Goal: Transaction & Acquisition: Purchase product/service

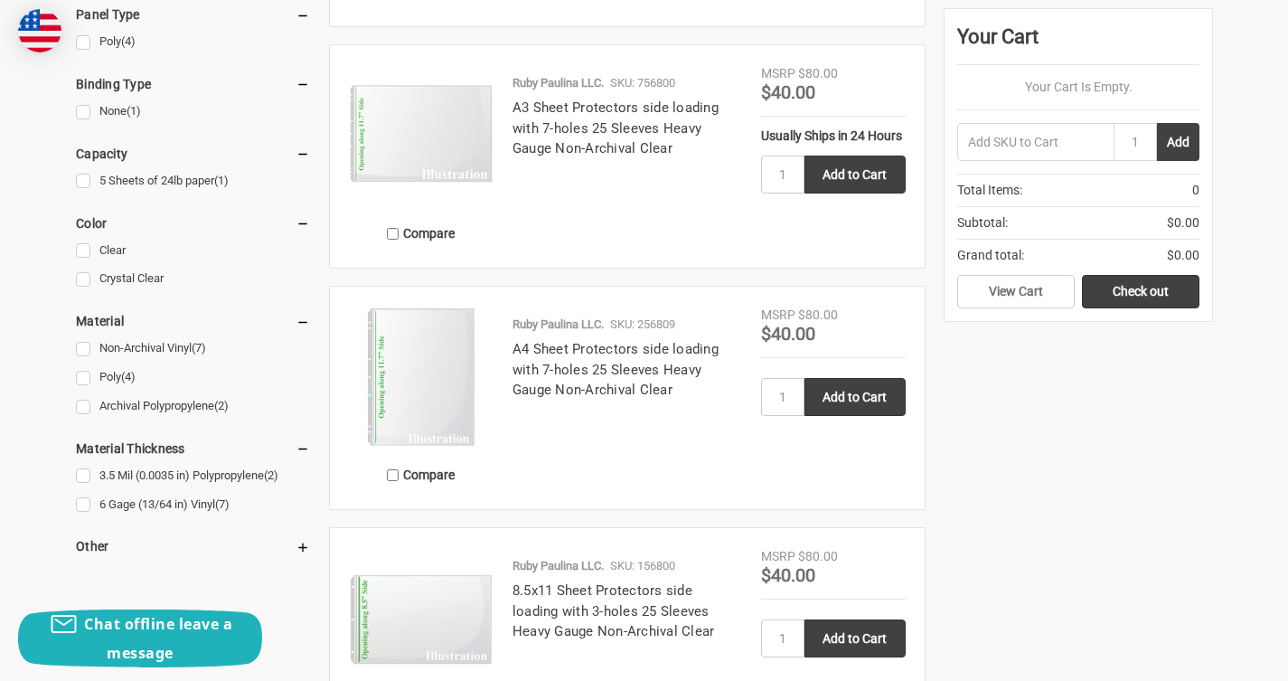
scroll to position [1290, 0]
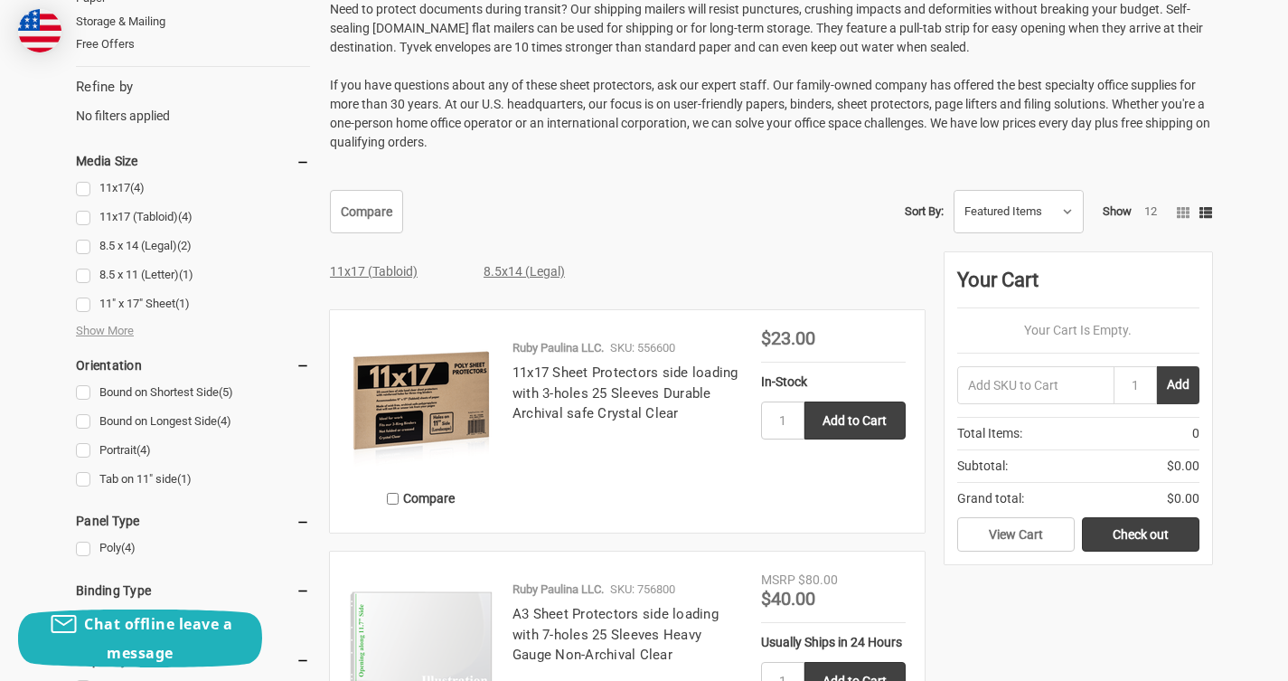
click at [409, 402] on img at bounding box center [421, 401] width 145 height 145
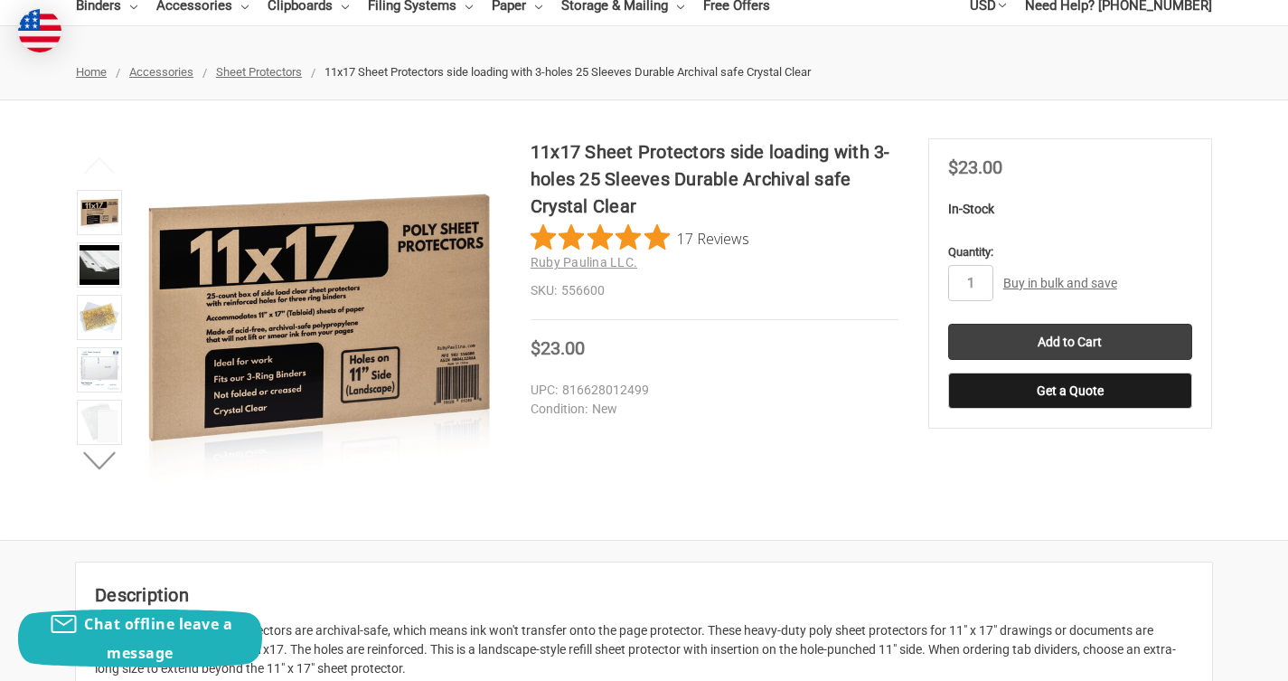
scroll to position [101, 0]
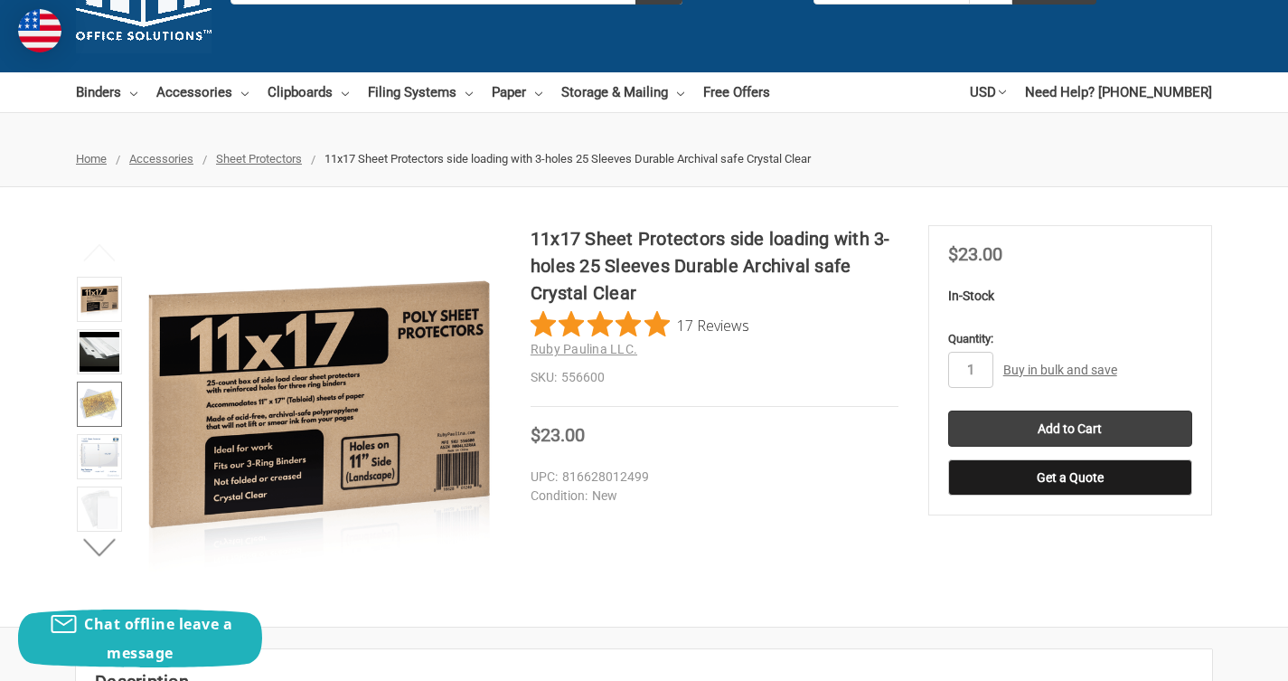
click at [92, 386] on img at bounding box center [100, 404] width 40 height 40
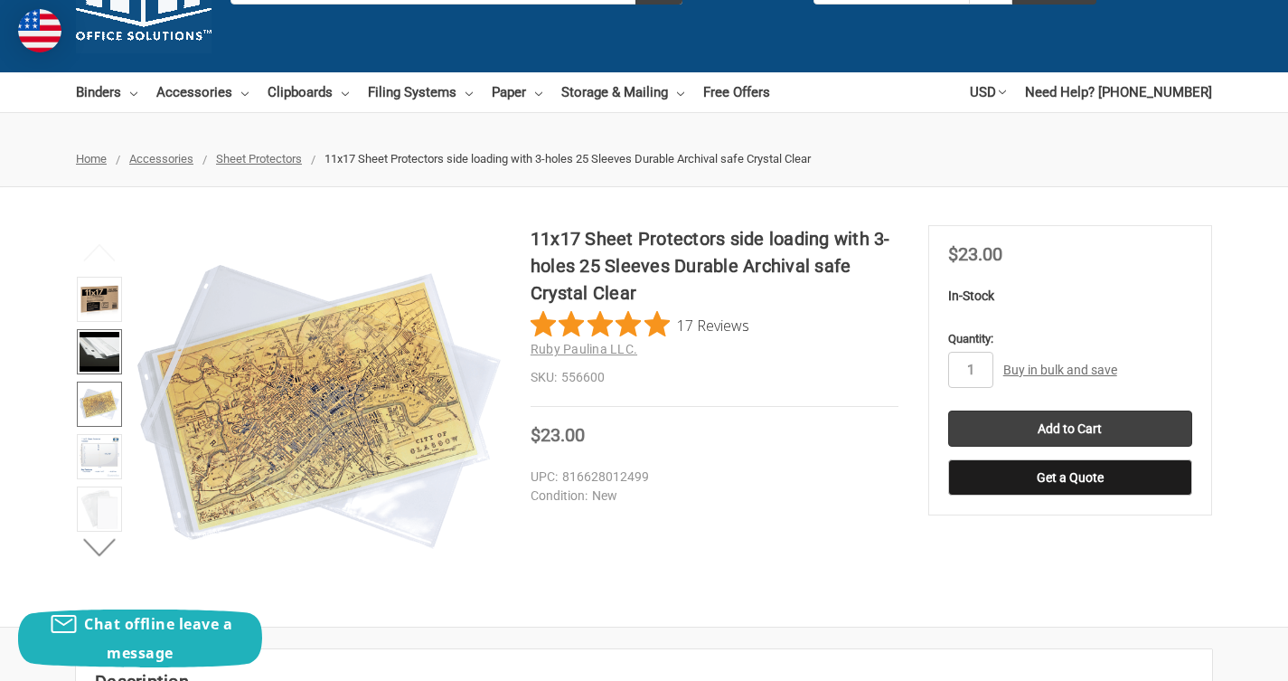
click at [94, 355] on img at bounding box center [100, 352] width 40 height 40
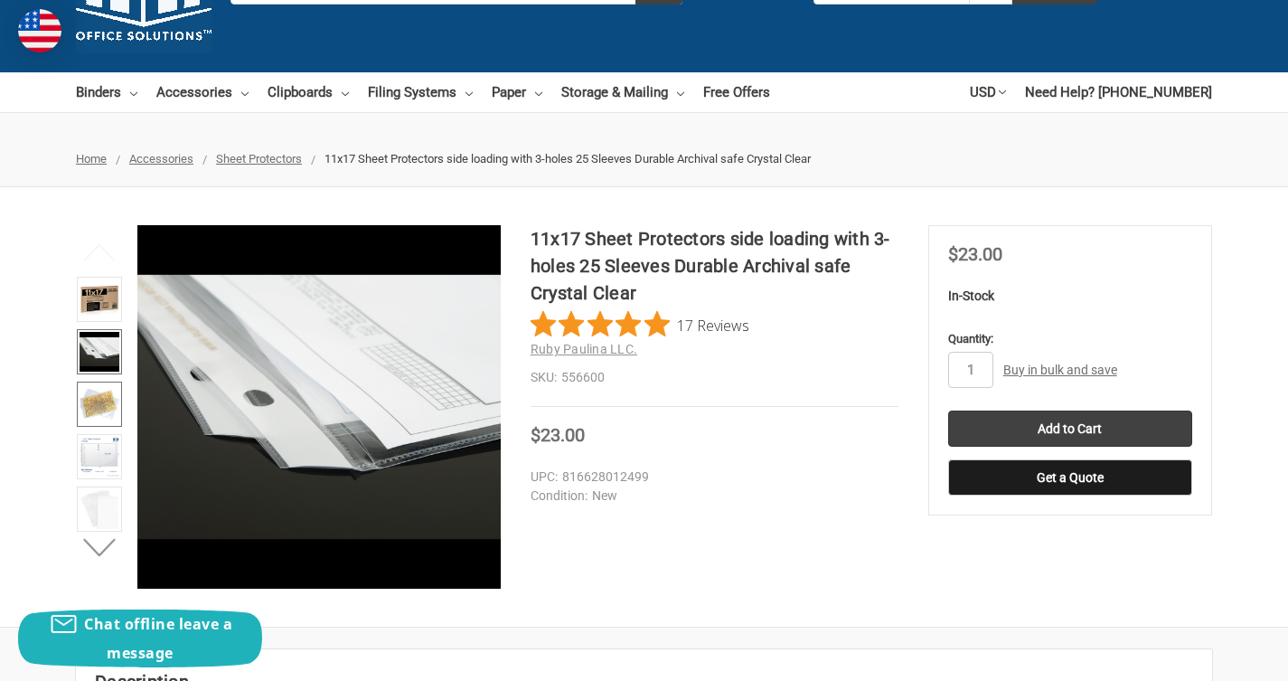
click at [112, 410] on img at bounding box center [100, 404] width 40 height 40
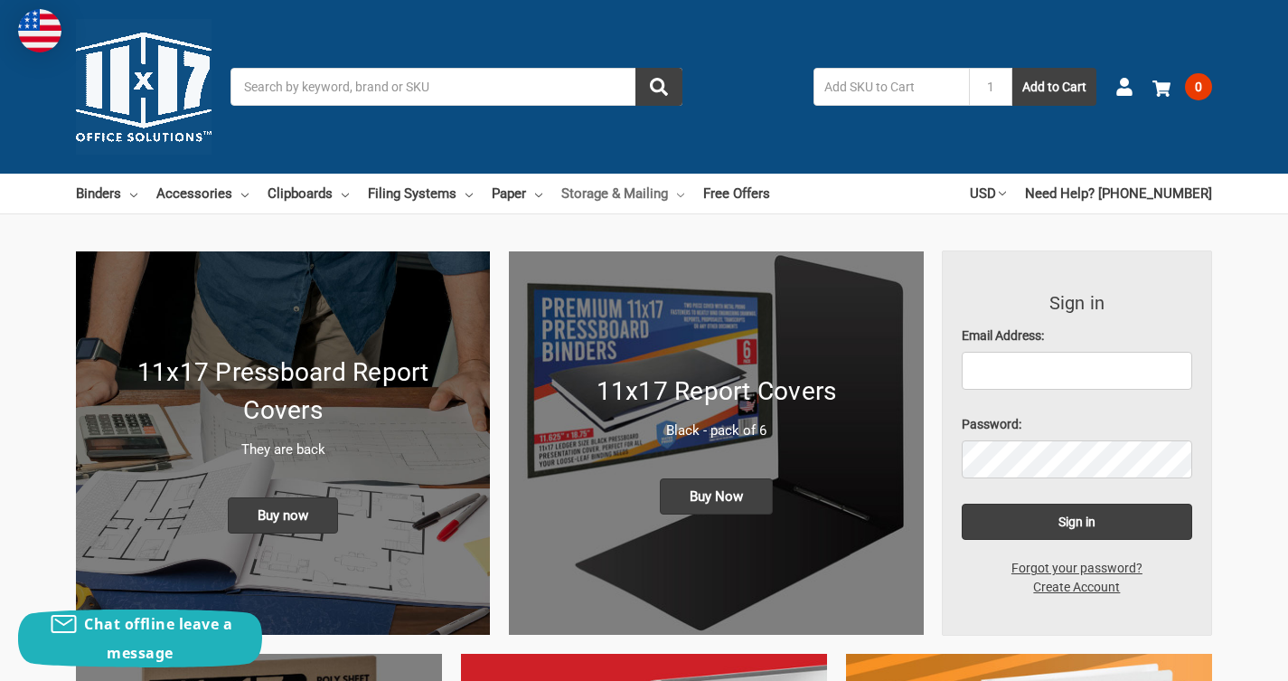
click at [634, 193] on link "Storage & Mailing" at bounding box center [622, 194] width 123 height 40
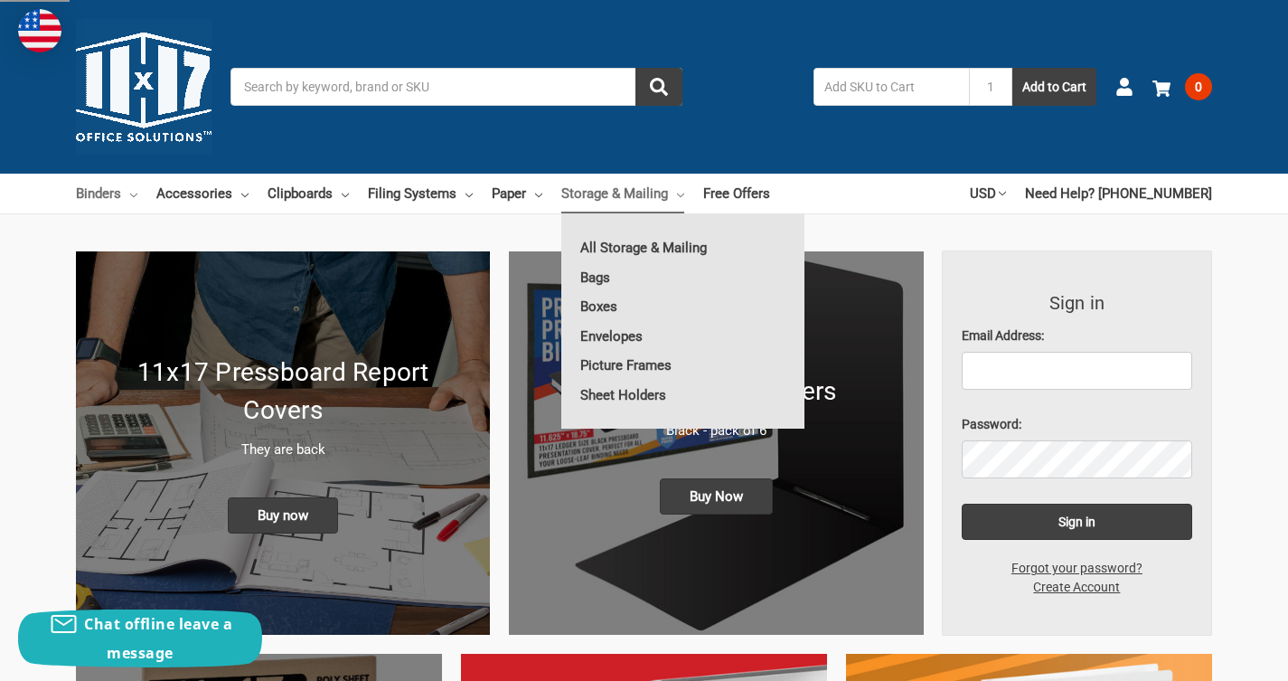
click at [102, 191] on link "Binders" at bounding box center [106, 194] width 61 height 40
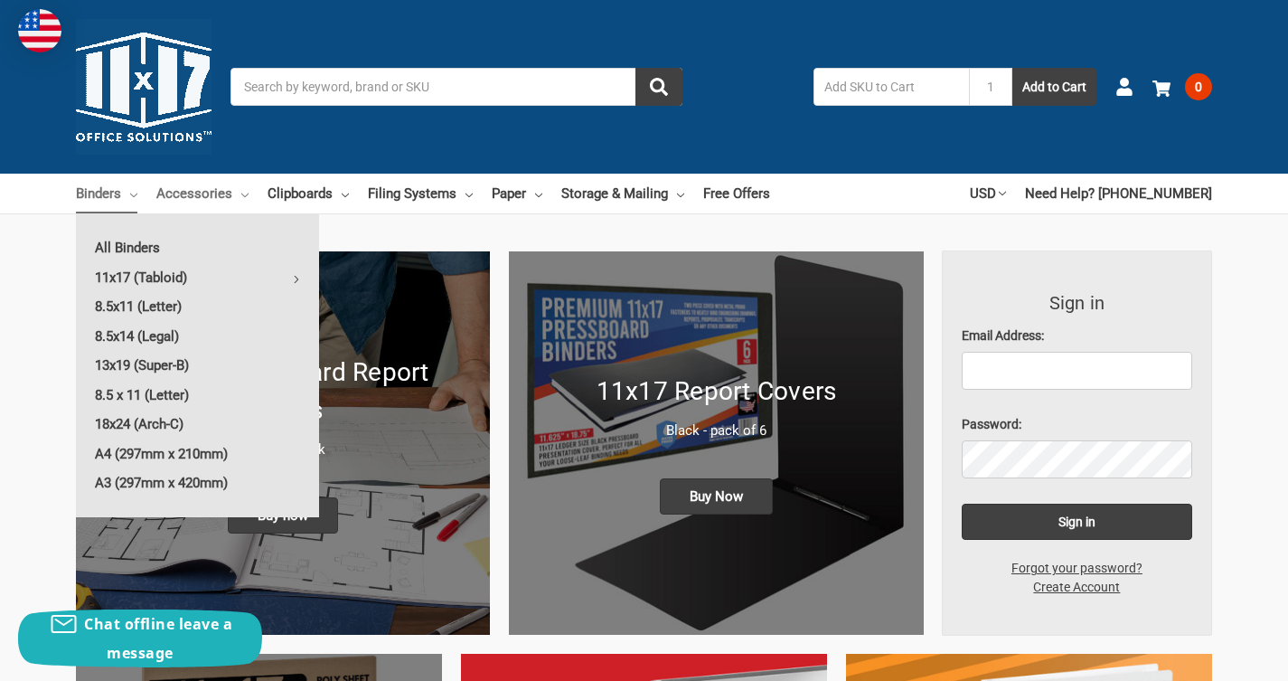
click at [174, 193] on link "Accessories" at bounding box center [202, 194] width 92 height 40
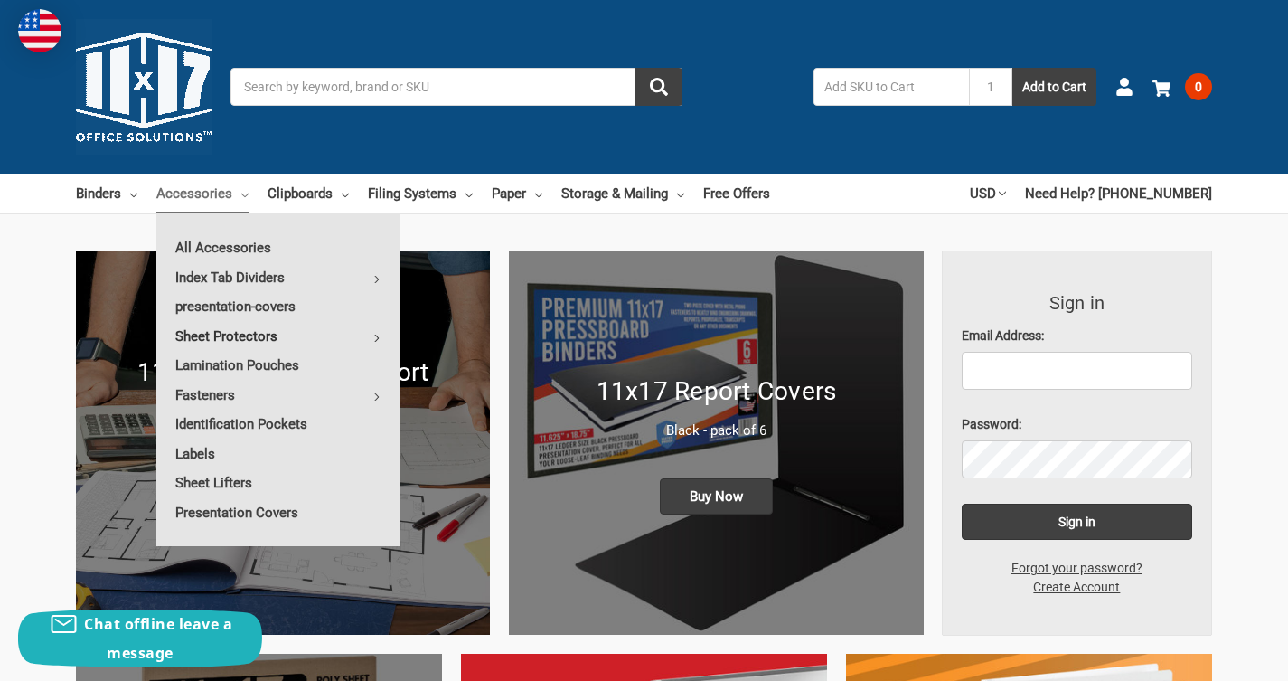
click at [373, 344] on link "Sheet Protectors" at bounding box center [277, 336] width 243 height 29
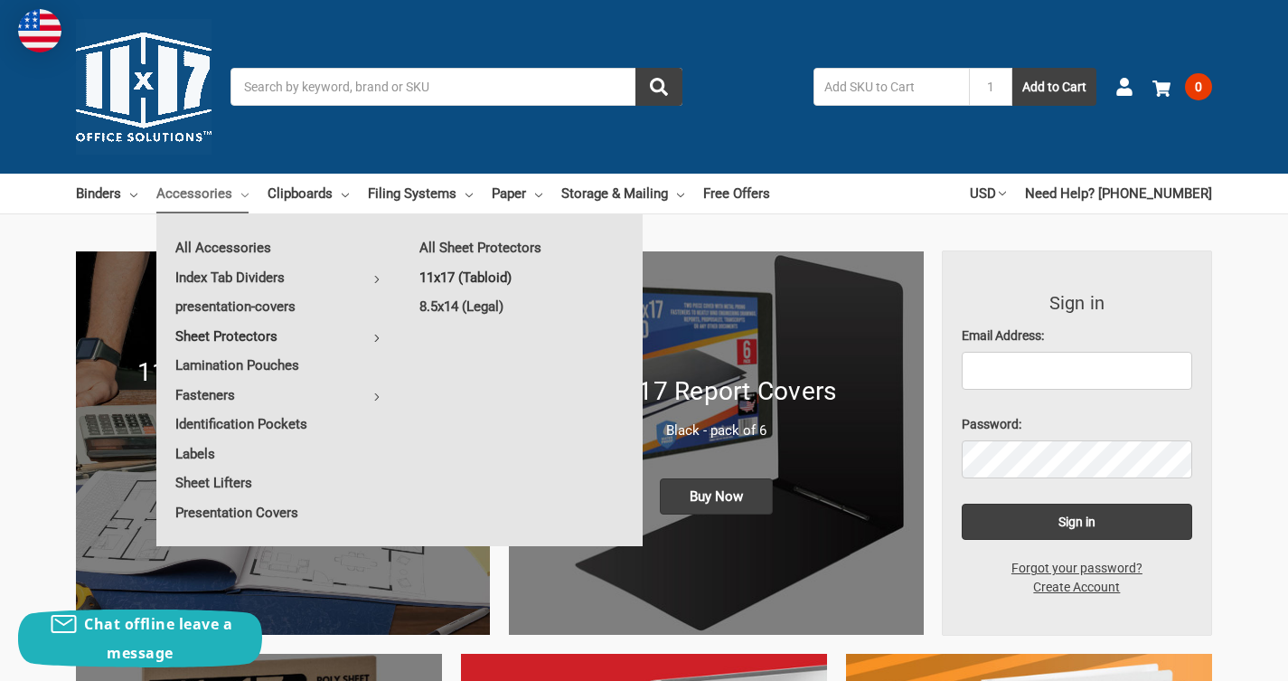
click at [433, 278] on link "11x17 (Tabloid)" at bounding box center [521, 277] width 242 height 29
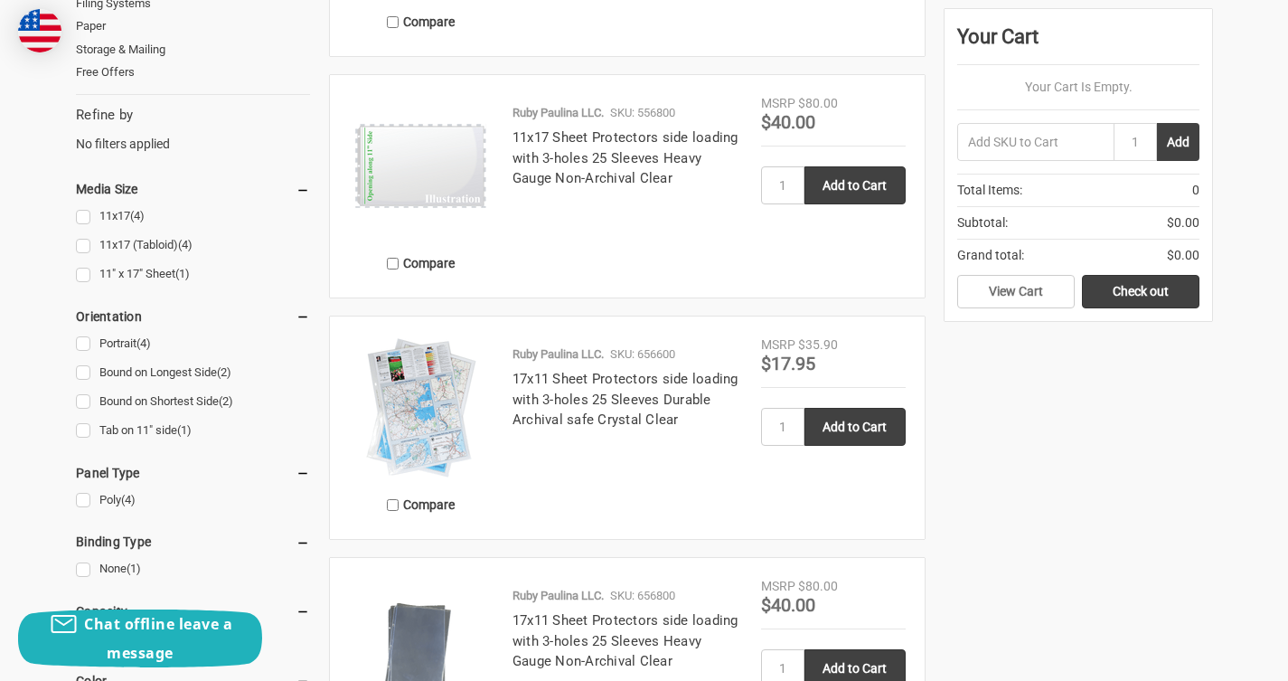
scroll to position [624, 0]
click at [449, 131] on img at bounding box center [421, 165] width 145 height 145
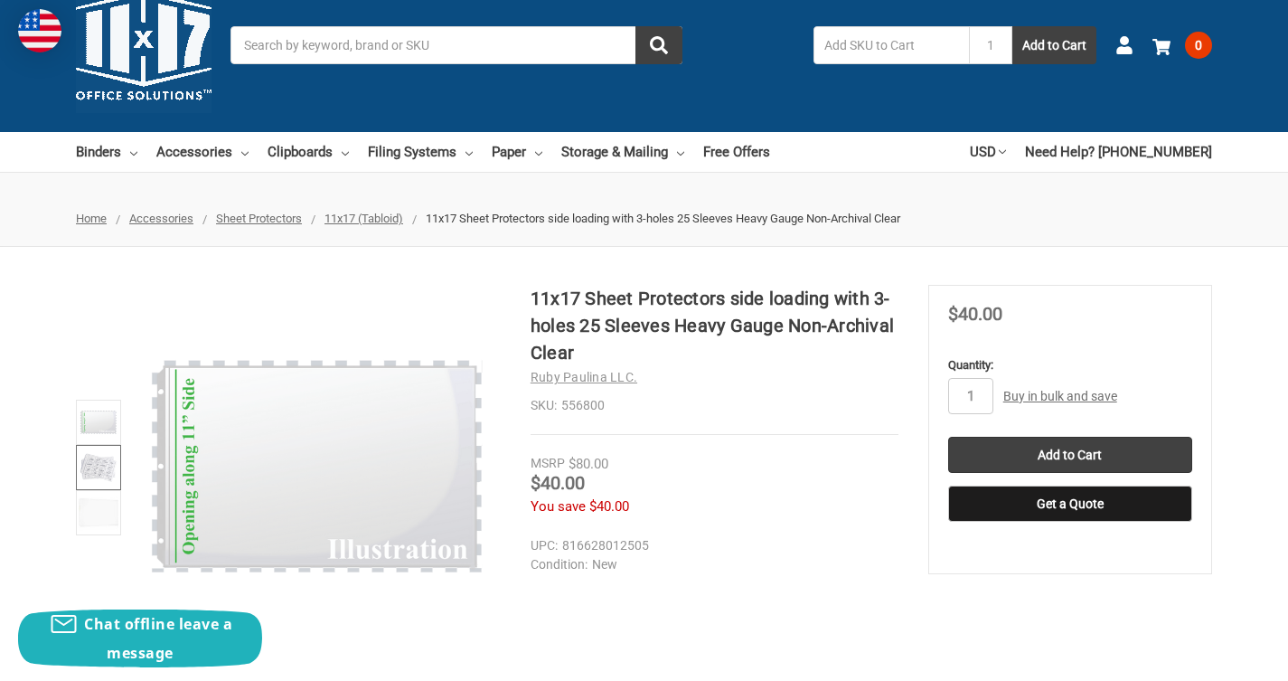
click at [82, 466] on img at bounding box center [99, 467] width 40 height 40
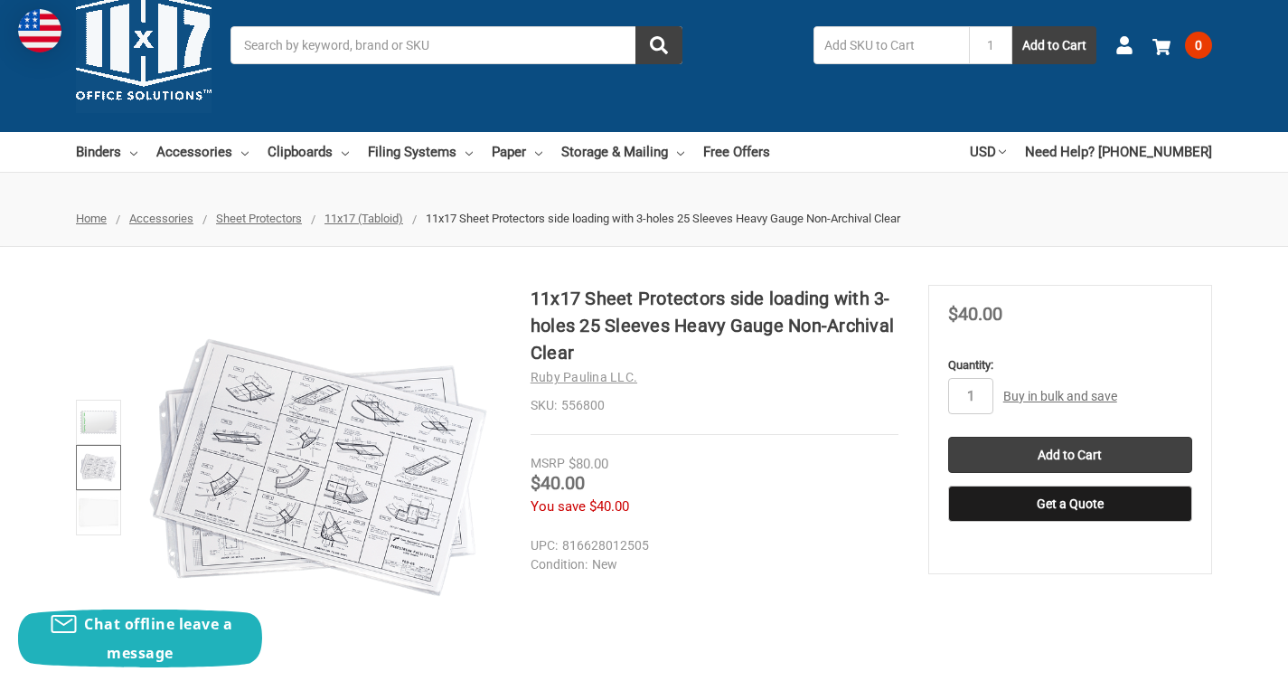
click at [258, 431] on img at bounding box center [318, 467] width 365 height 365
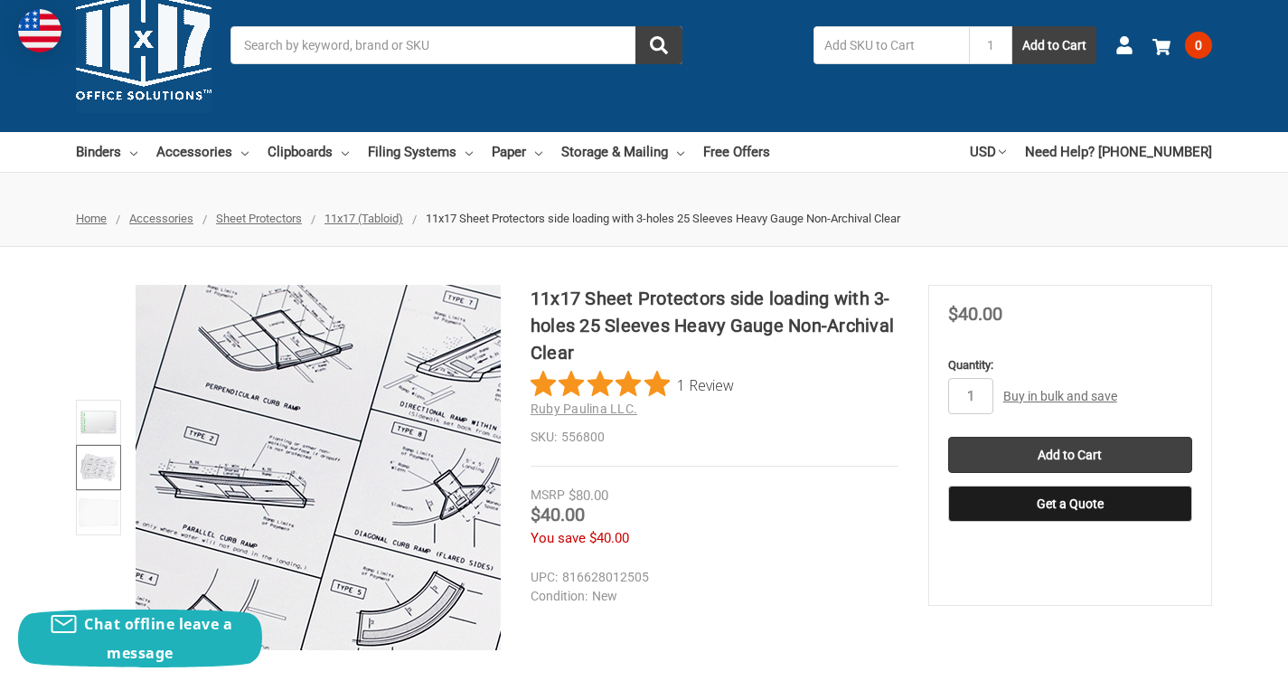
click at [238, 415] on img at bounding box center [491, 580] width 1157 height 1157
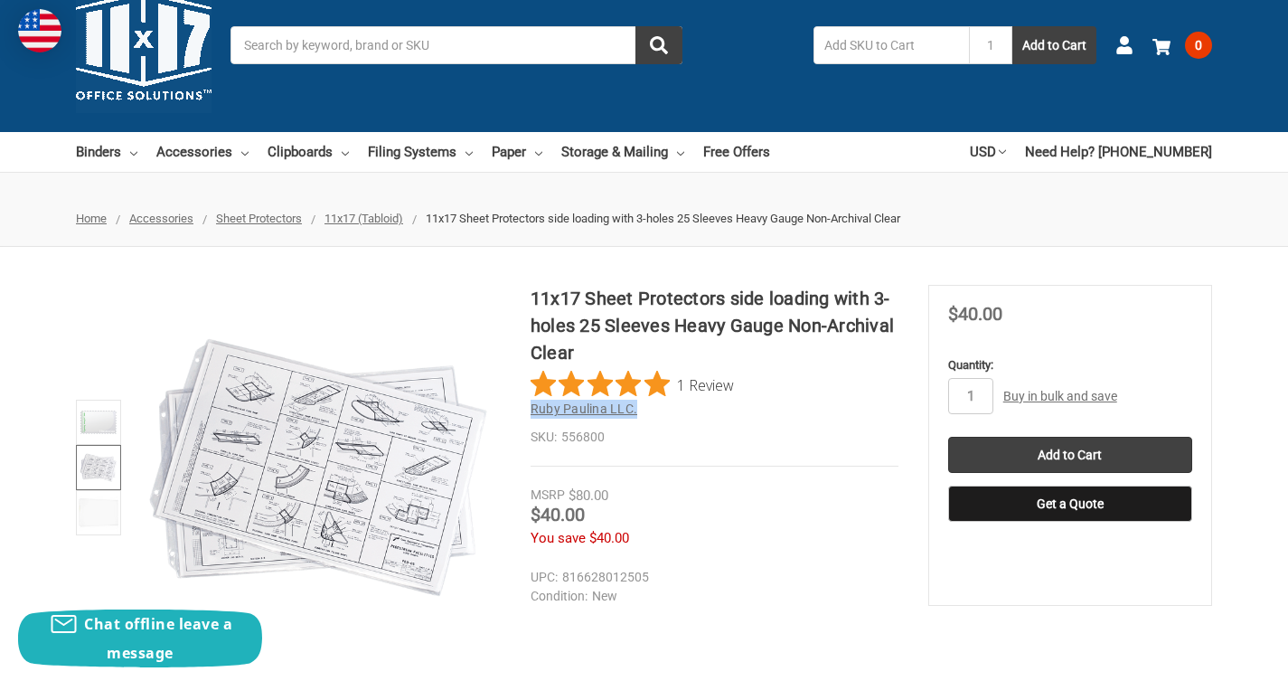
drag, startPoint x: 640, startPoint y: 414, endPoint x: 531, endPoint y: 404, distance: 109.8
click at [531, 404] on h2 "Ruby Paulina LLC." at bounding box center [715, 408] width 368 height 19
copy span "Ruby Paulina LLC."
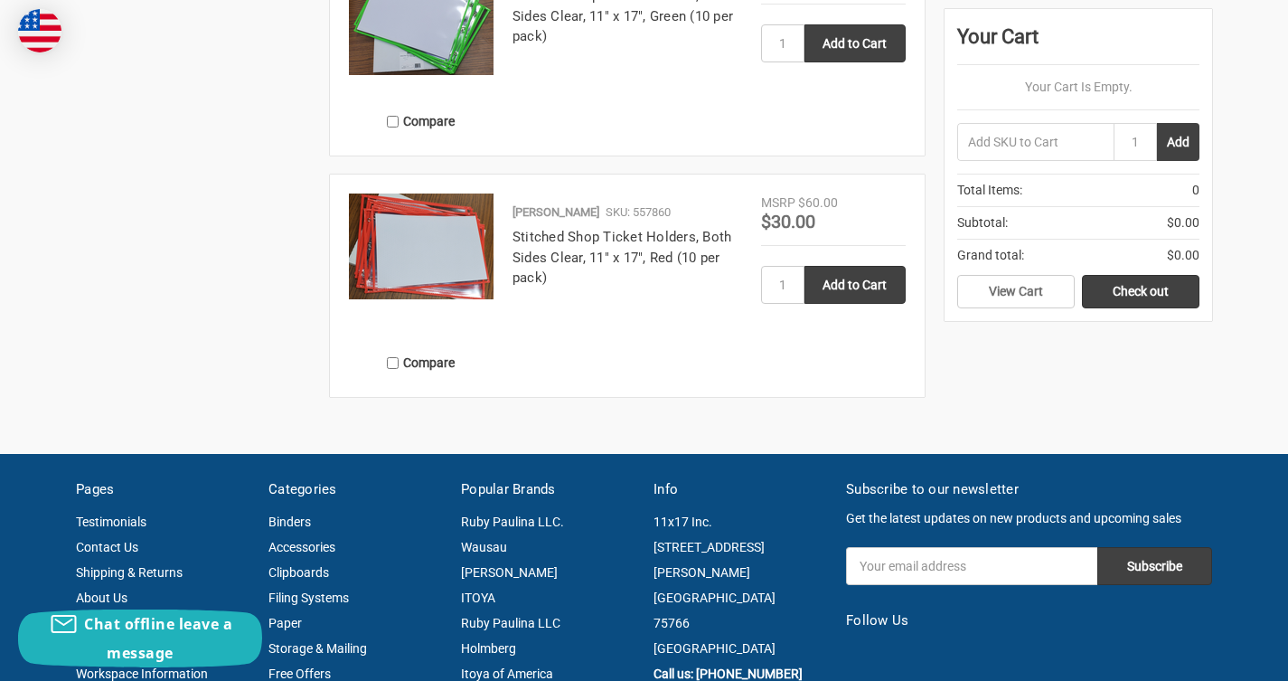
scroll to position [2283, 0]
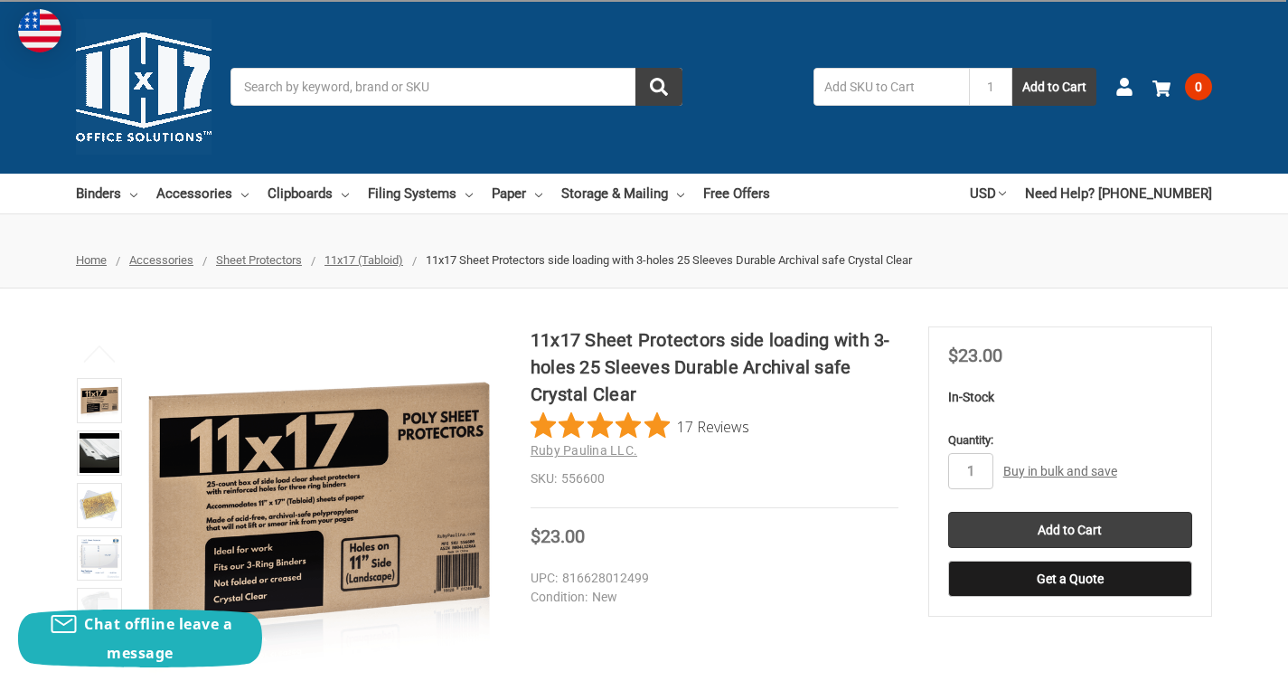
click at [99, 429] on li at bounding box center [99, 455] width 56 height 52
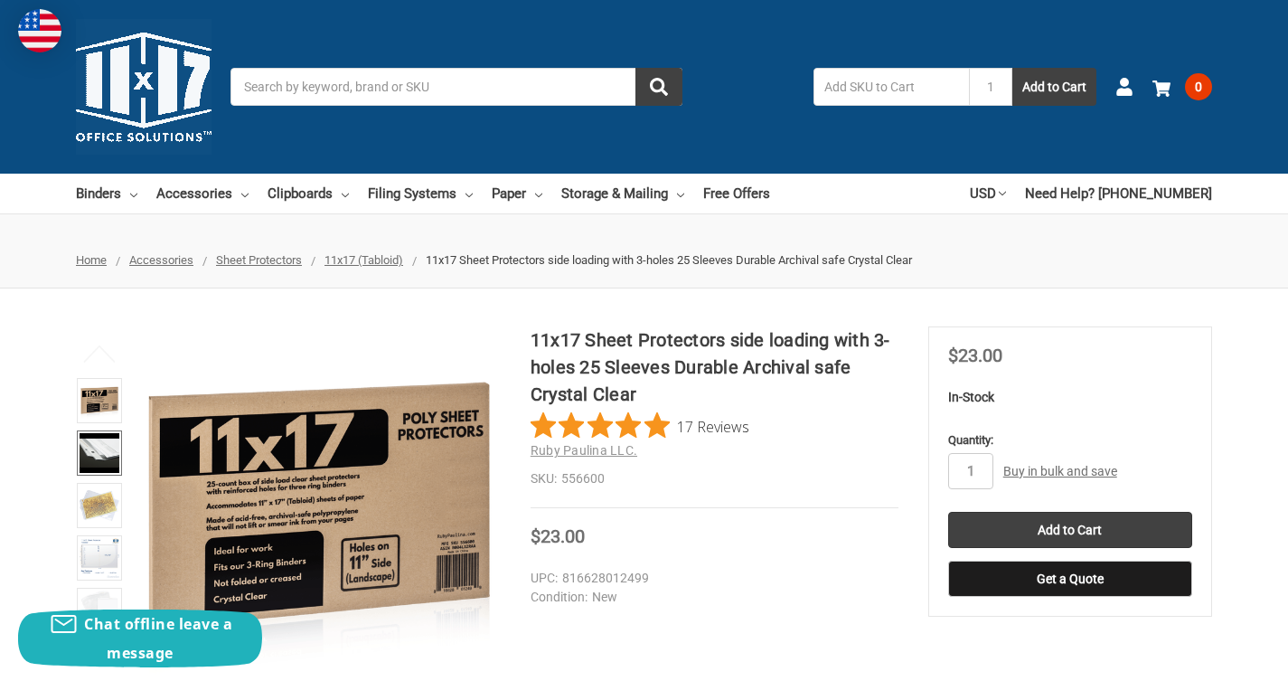
click at [99, 443] on img at bounding box center [100, 453] width 40 height 40
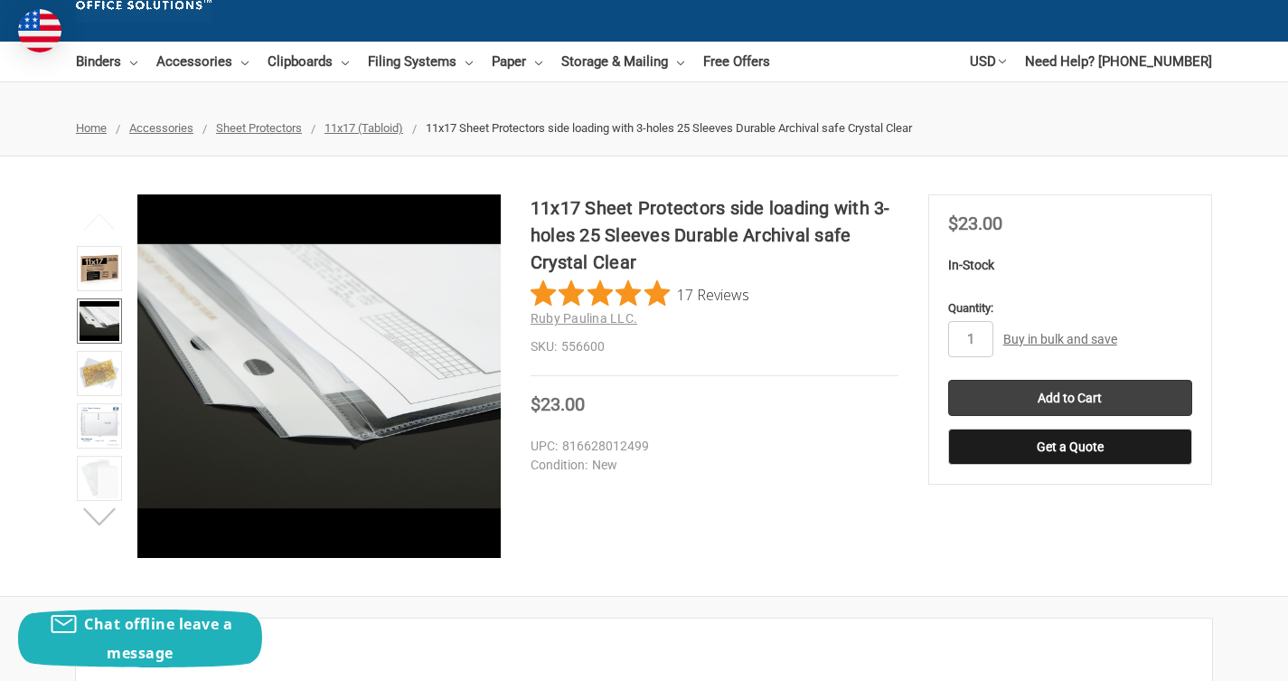
scroll to position [136, 0]
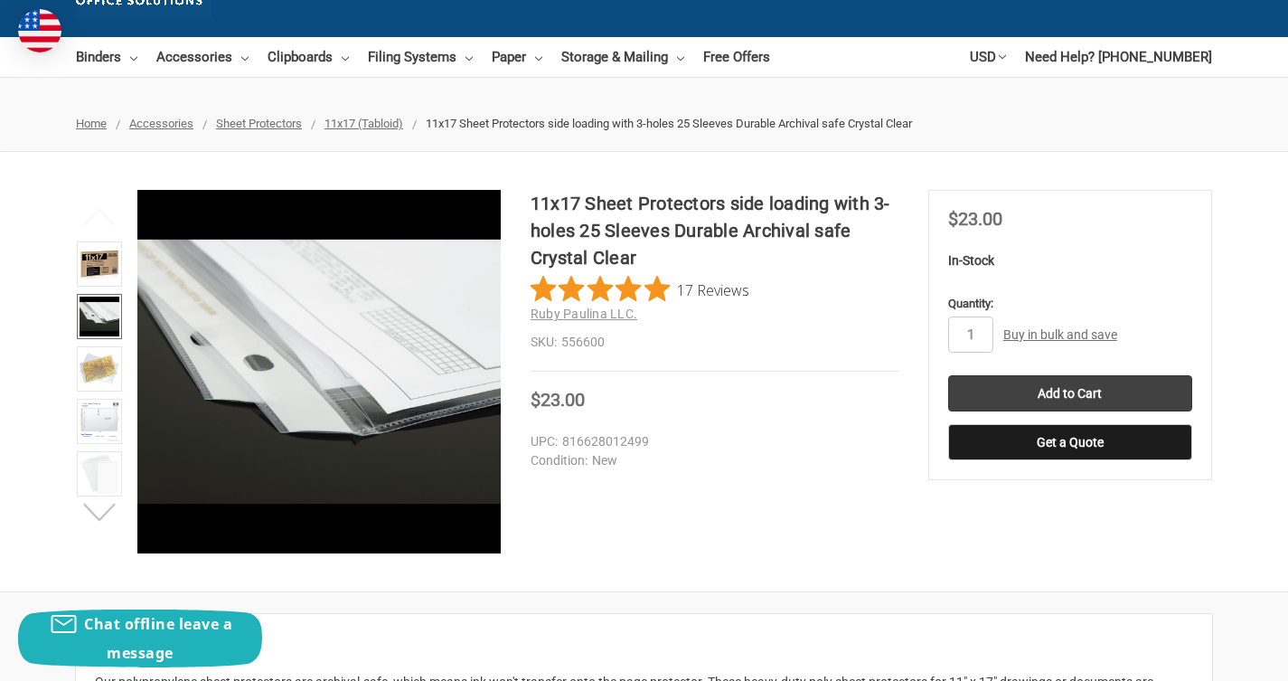
click at [107, 500] on button "Next" at bounding box center [99, 511] width 55 height 36
click at [107, 439] on img at bounding box center [100, 421] width 40 height 40
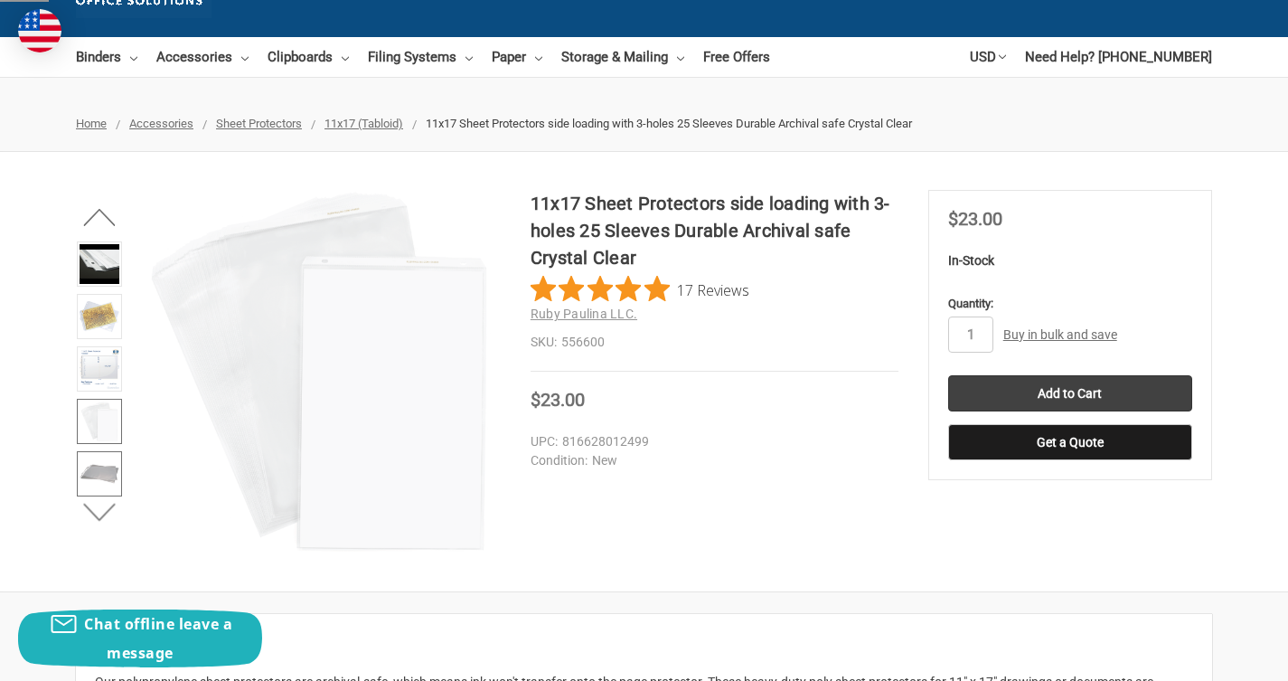
click at [108, 457] on img at bounding box center [100, 474] width 40 height 40
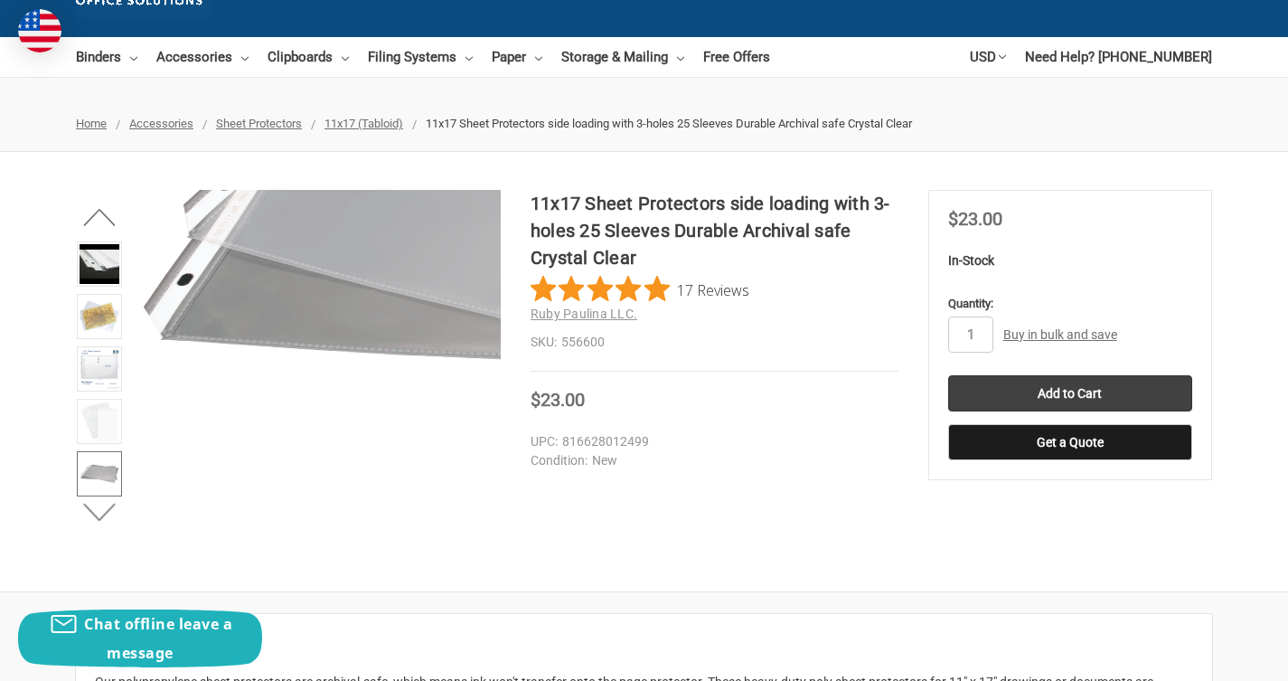
click at [337, 352] on img at bounding box center [705, 206] width 1157 height 1157
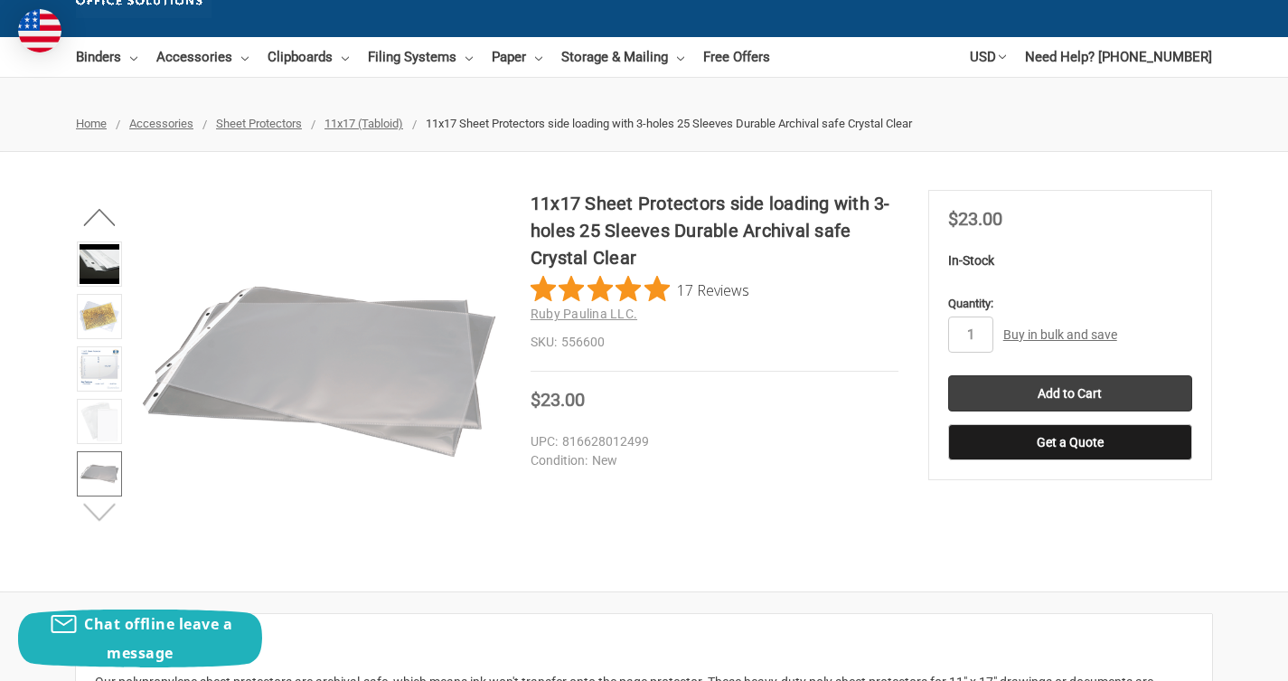
click at [108, 501] on button "Next" at bounding box center [99, 511] width 55 height 36
click at [97, 410] on img at bounding box center [100, 421] width 40 height 40
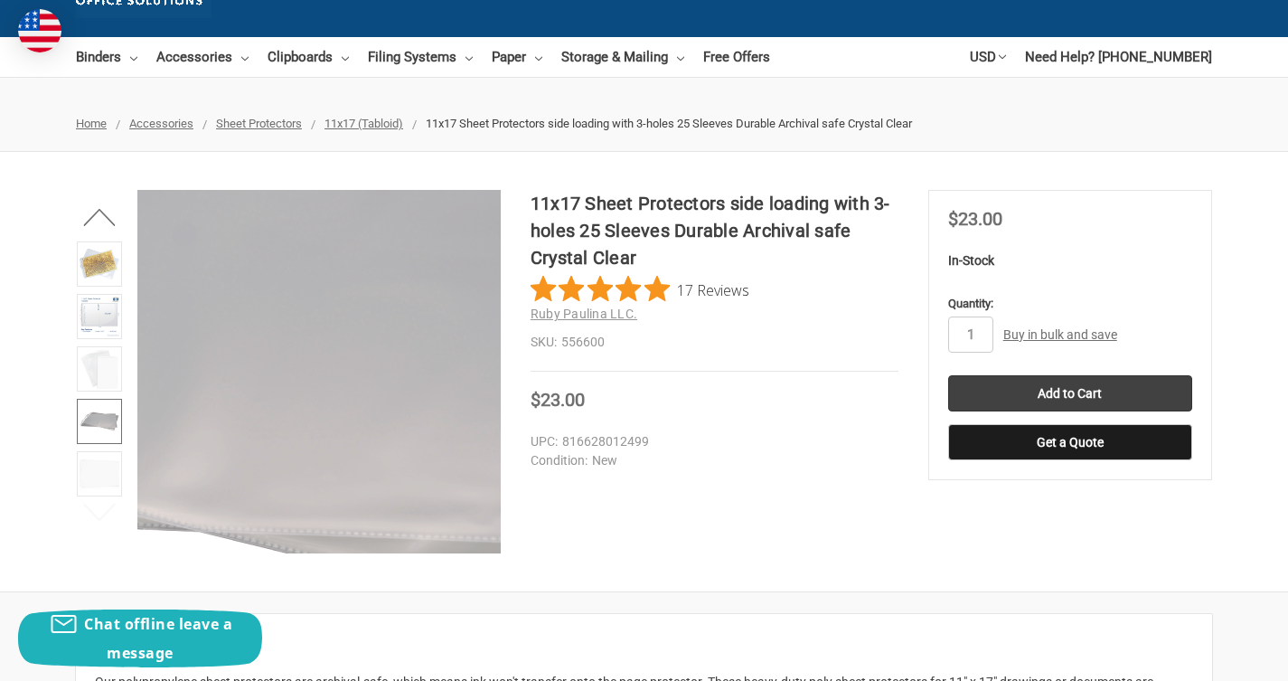
click at [368, 368] on img at bounding box center [201, 368] width 1157 height 1157
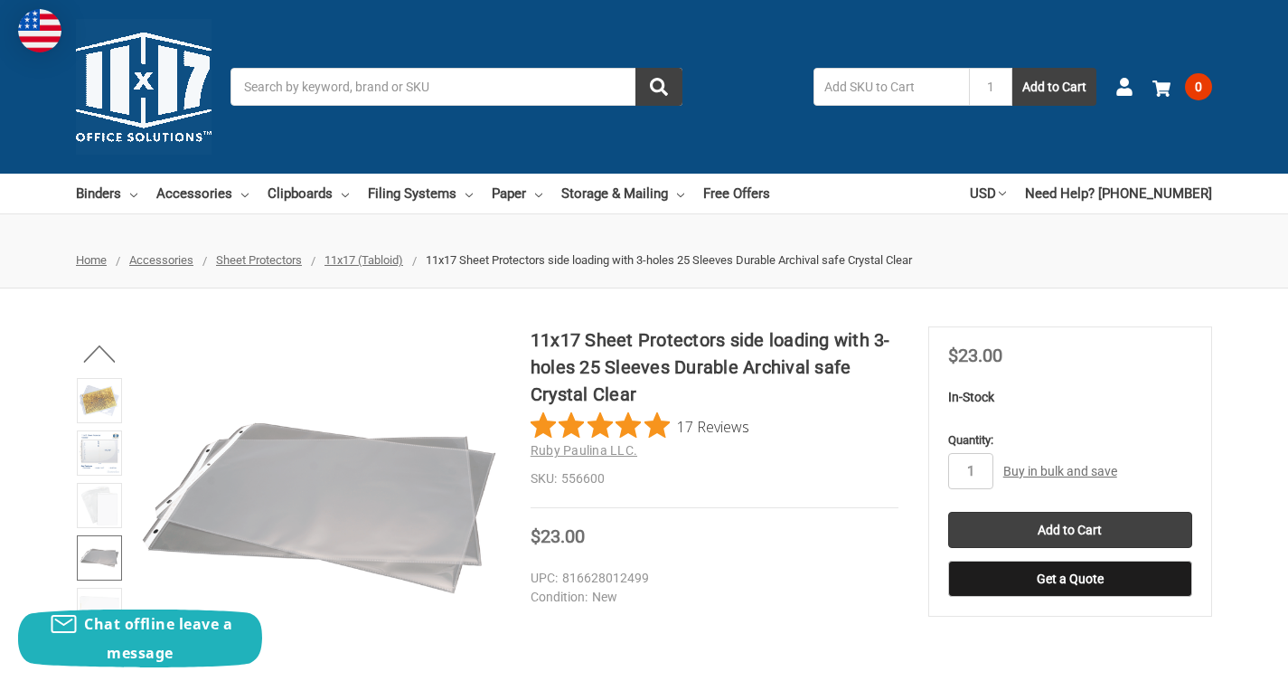
scroll to position [4, 0]
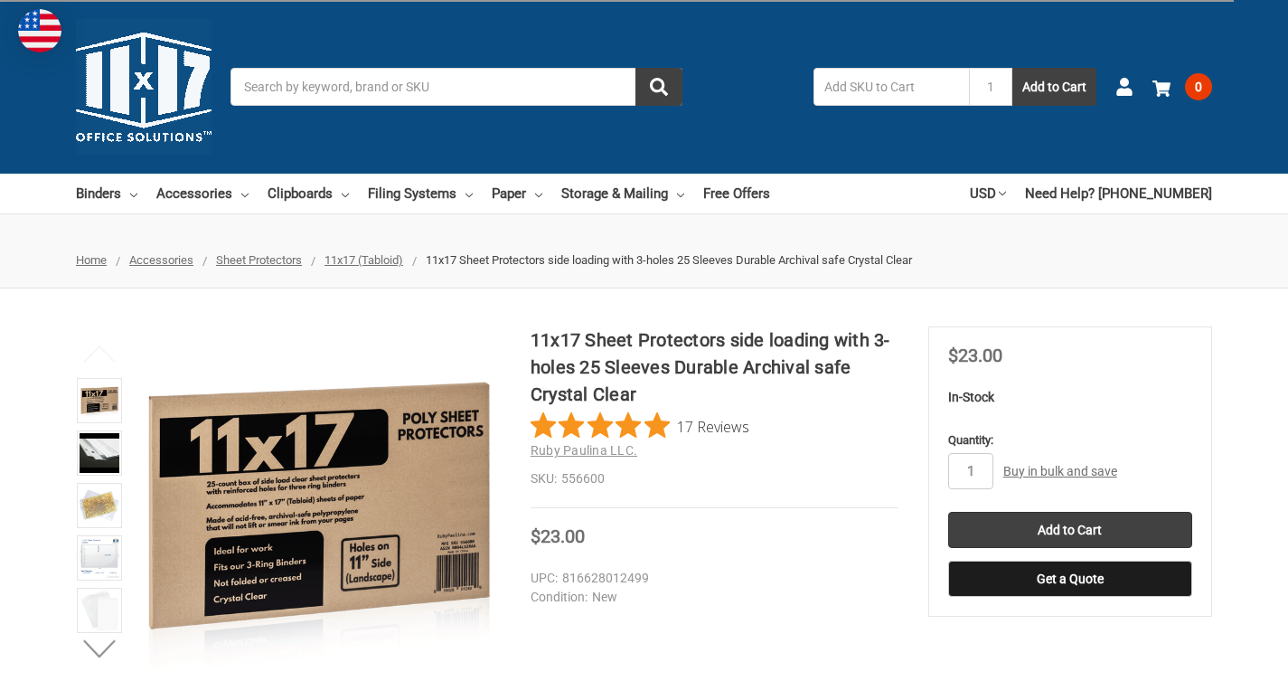
scroll to position [55, 0]
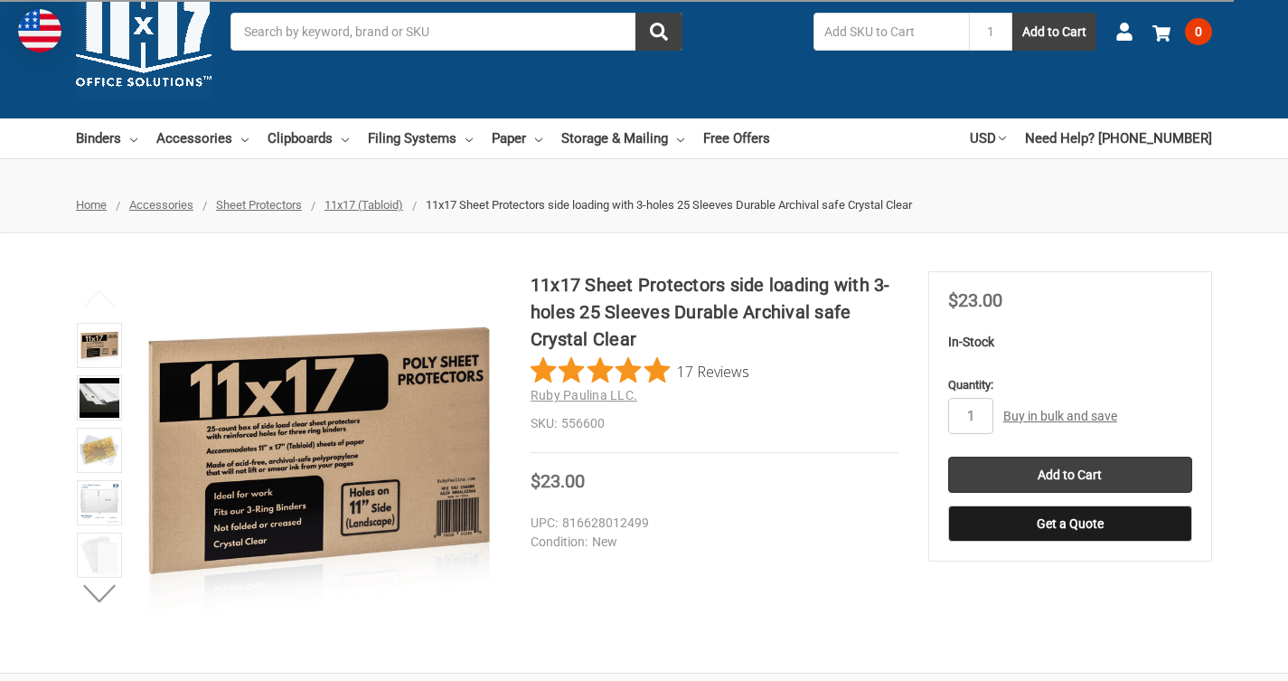
click at [75, 390] on li at bounding box center [99, 400] width 56 height 52
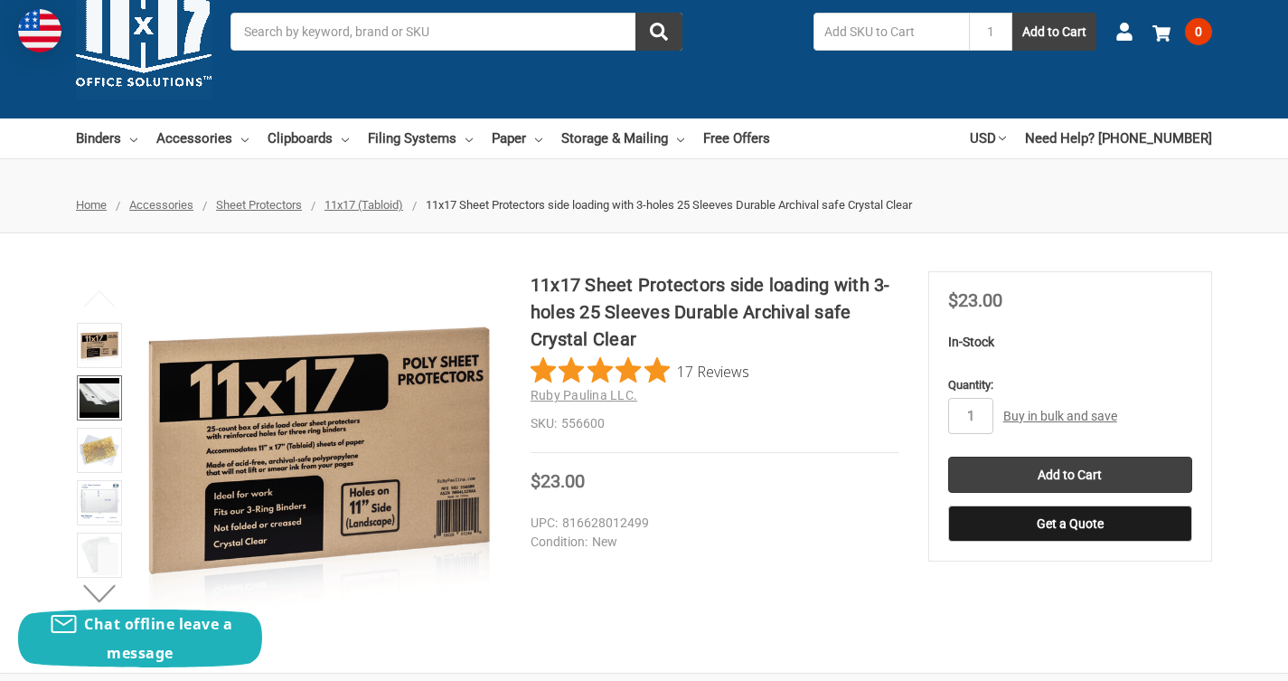
click at [87, 395] on img at bounding box center [100, 398] width 40 height 40
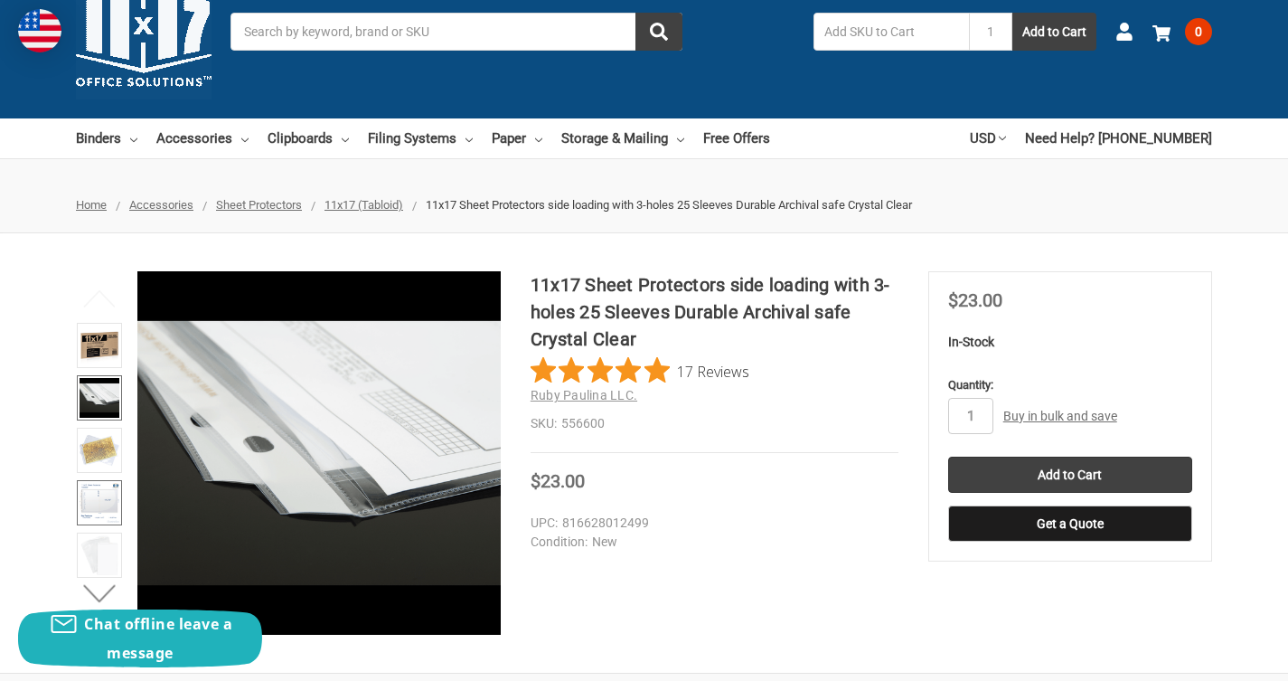
click at [89, 503] on img at bounding box center [100, 503] width 40 height 40
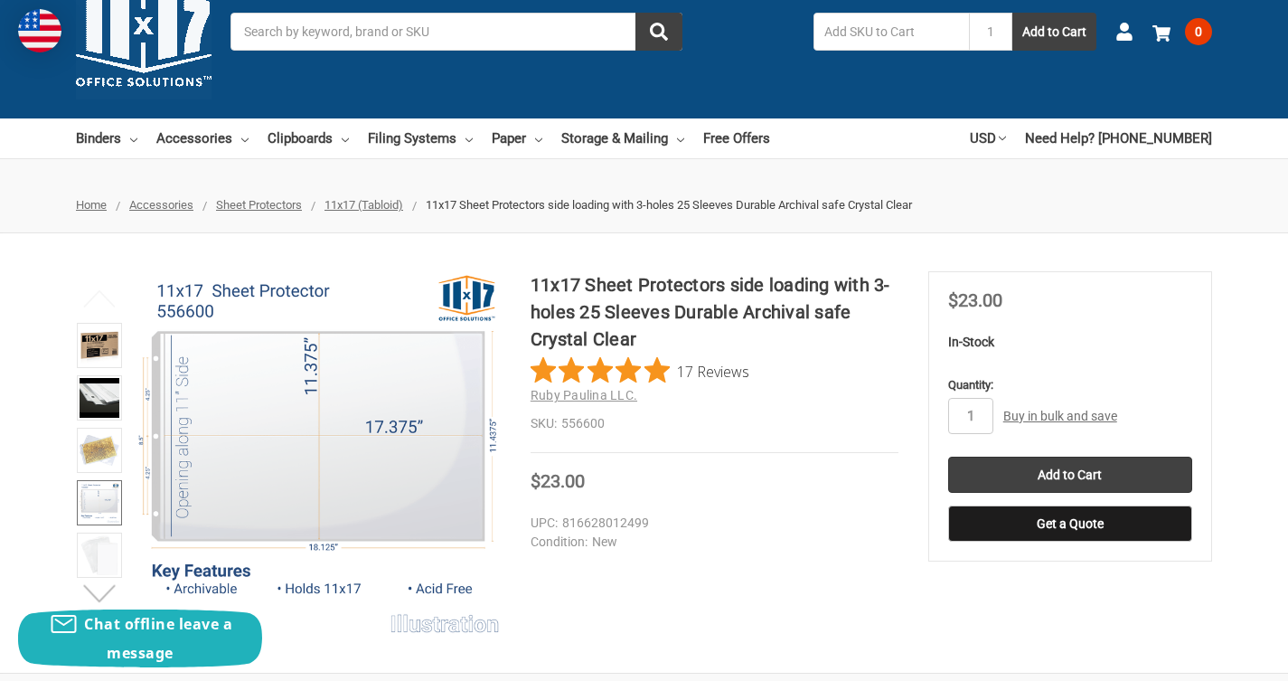
click at [100, 588] on button "Next" at bounding box center [99, 593] width 55 height 36
click at [99, 588] on button "Next" at bounding box center [99, 593] width 55 height 36
click at [100, 495] on img at bounding box center [100, 503] width 40 height 40
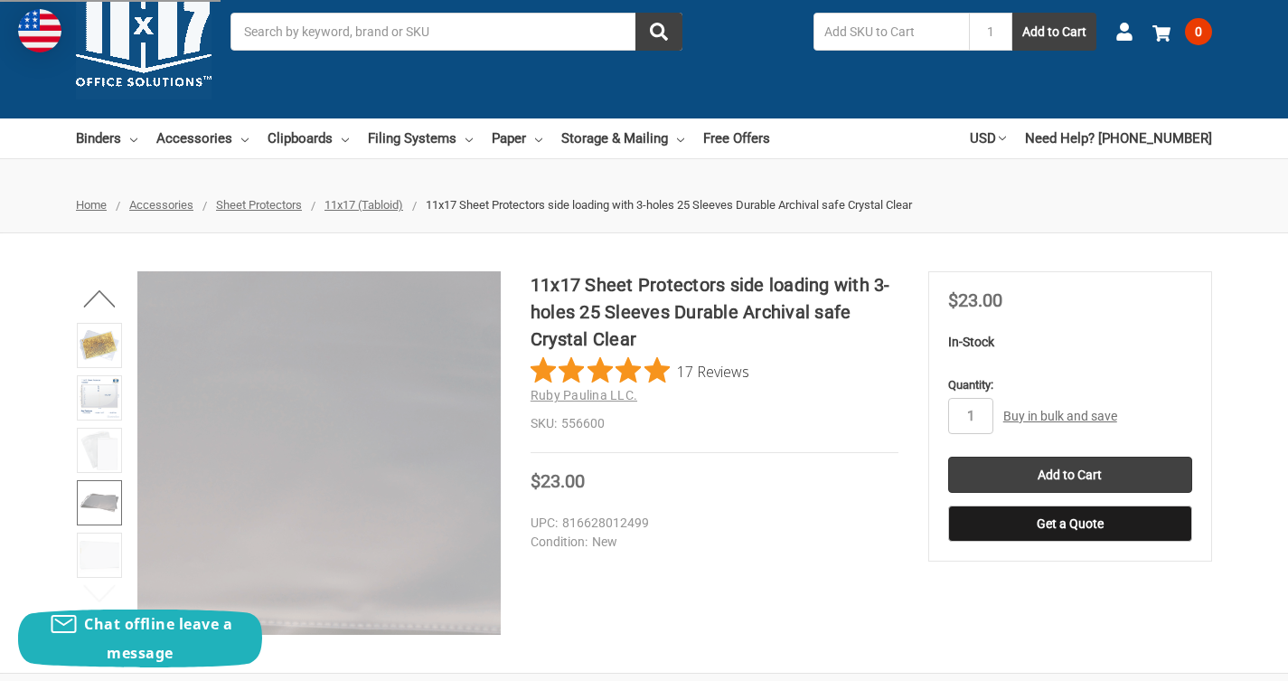
click at [433, 451] on img at bounding box center [68, 455] width 1157 height 1157
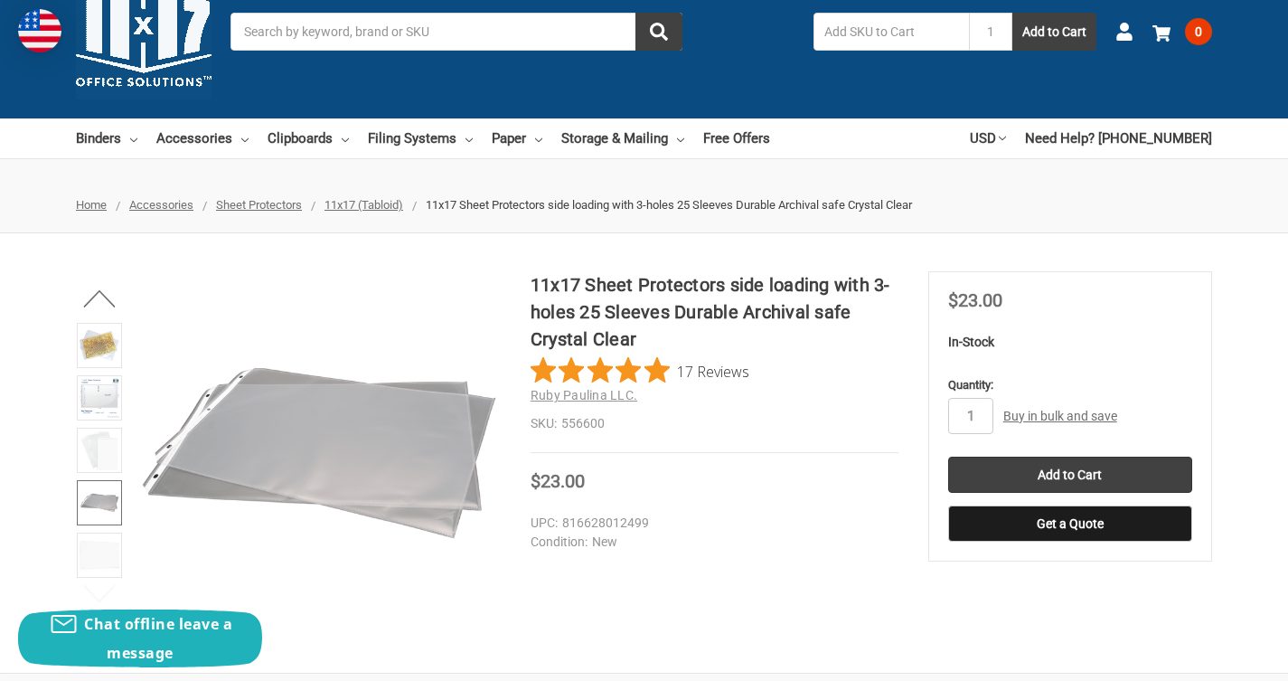
click at [532, 432] on dt "SKU:" at bounding box center [544, 423] width 26 height 19
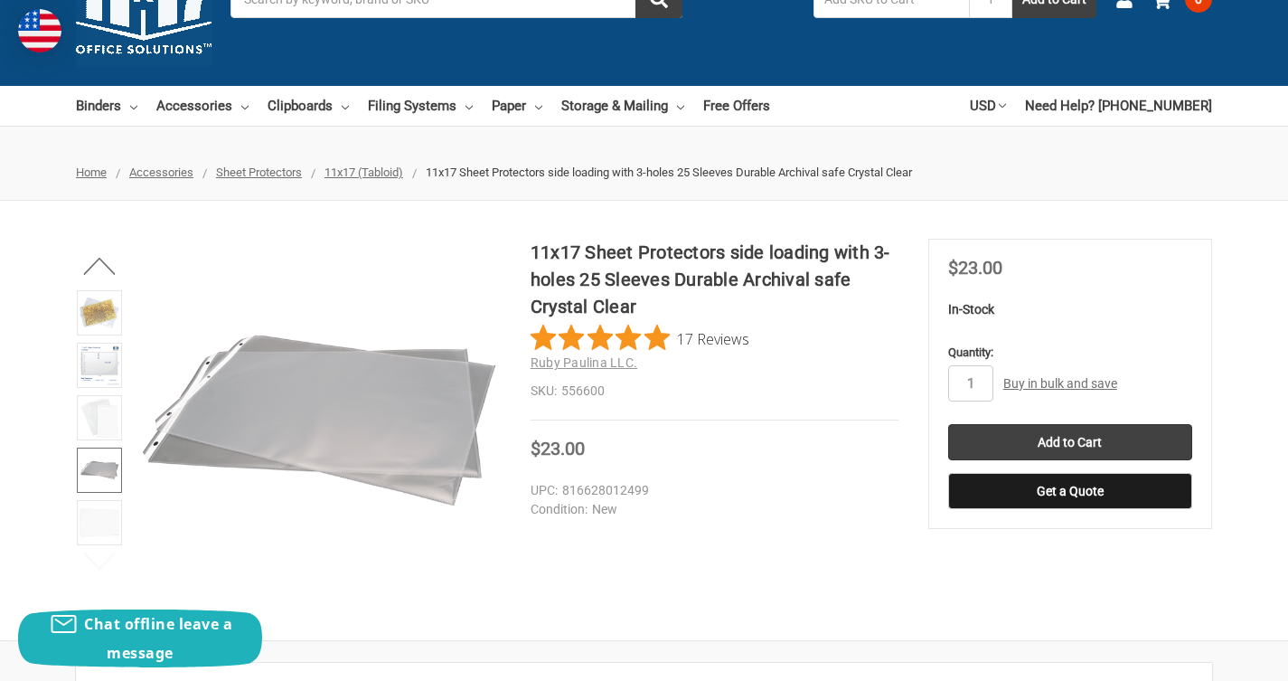
scroll to position [108, 0]
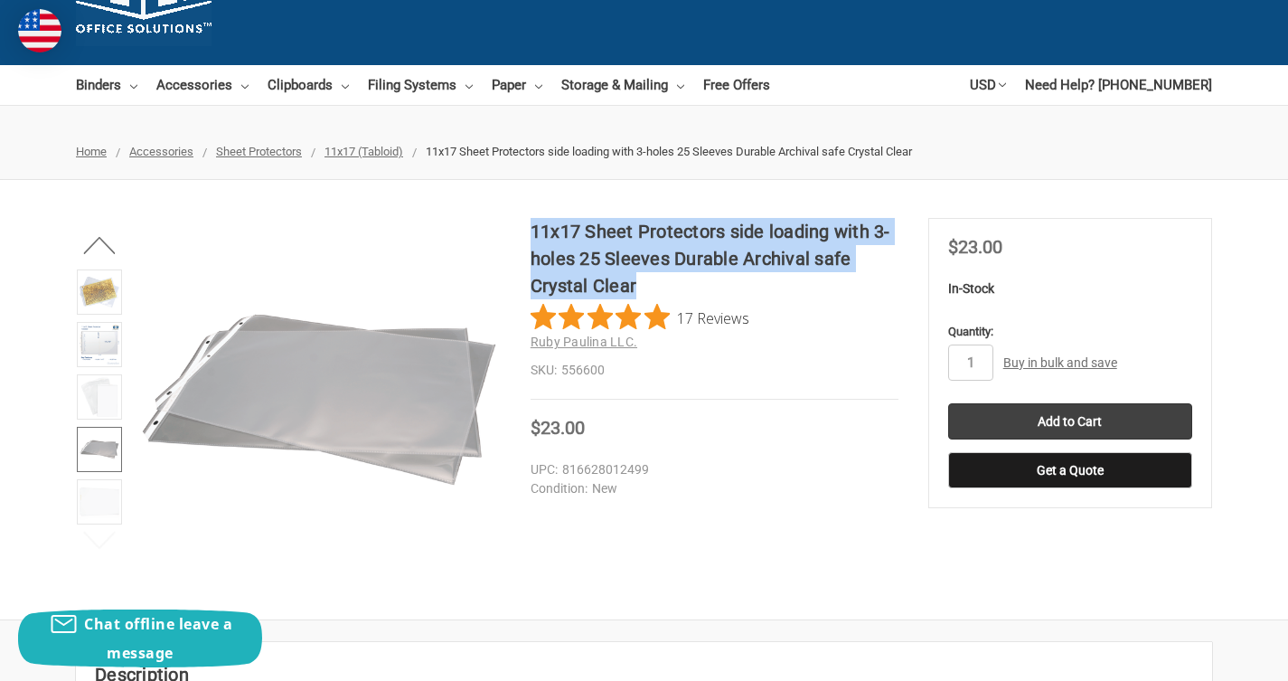
drag, startPoint x: 661, startPoint y: 277, endPoint x: 563, endPoint y: 211, distance: 118.3
click at [563, 211] on div "11x17 Sheet Protectors side loading with 3-holes 25 Sleeves Durable Archival sa…" at bounding box center [644, 399] width 1288 height 439
copy h1 "11x17 Sheet Protectors side loading with 3-holes 25 Sleeves Durable Archival sa…"
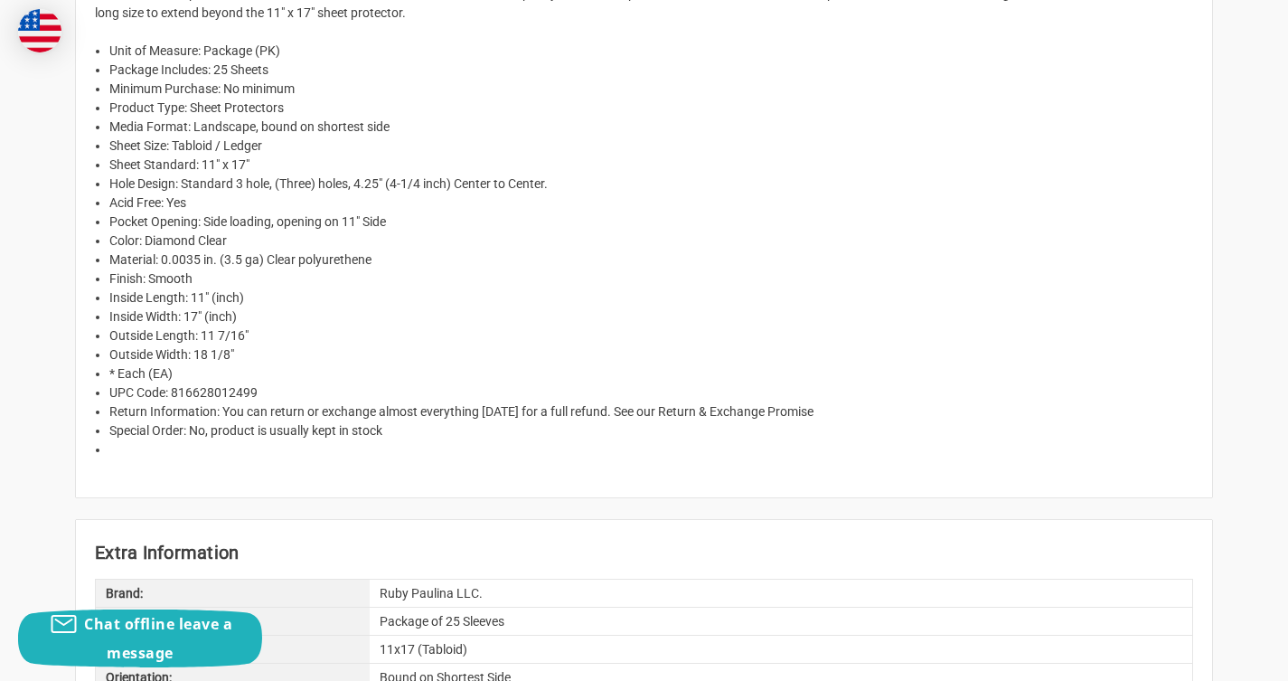
scroll to position [789, 0]
